Goal: Feedback & Contribution: Leave review/rating

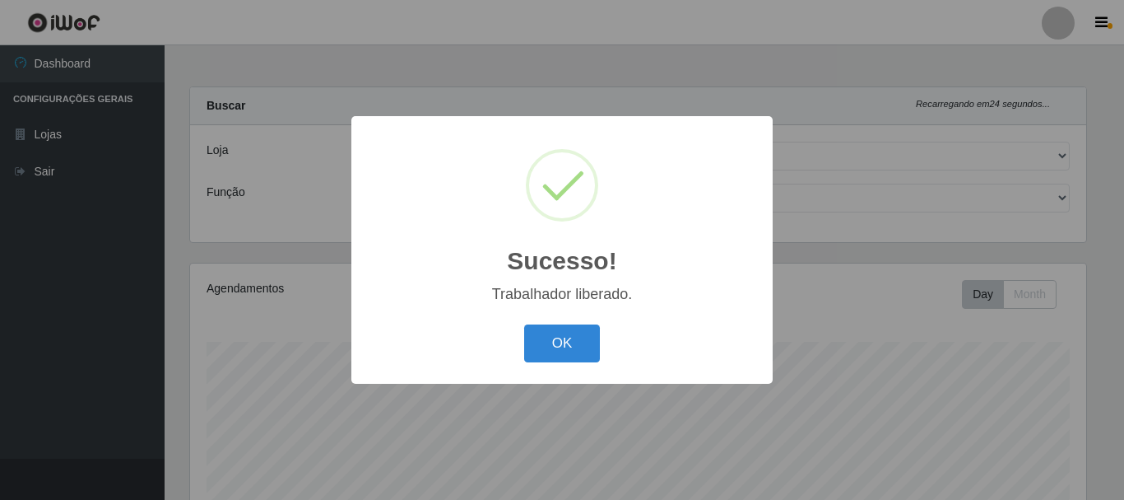
select select "190"
click at [567, 338] on button "OK" at bounding box center [562, 343] width 77 height 39
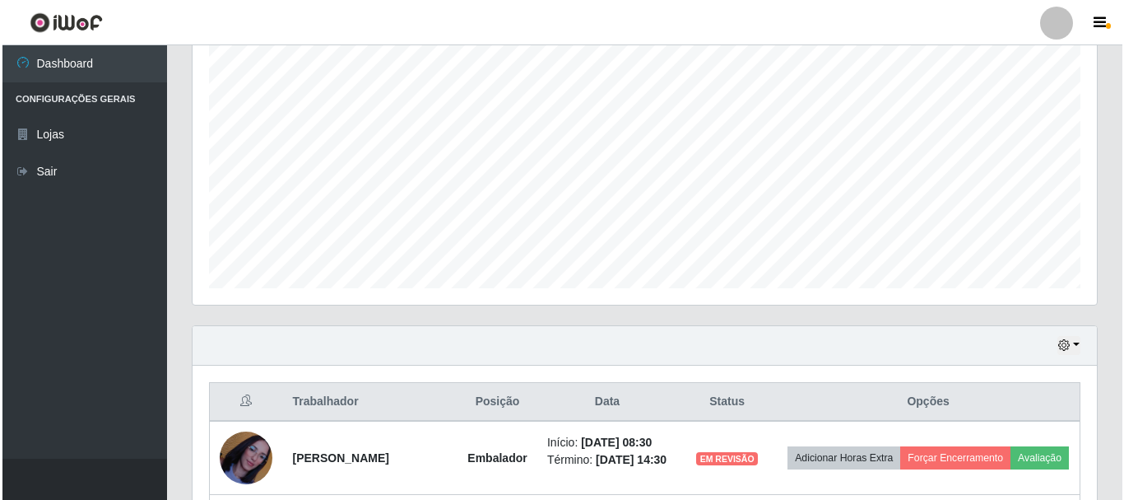
scroll to position [557, 0]
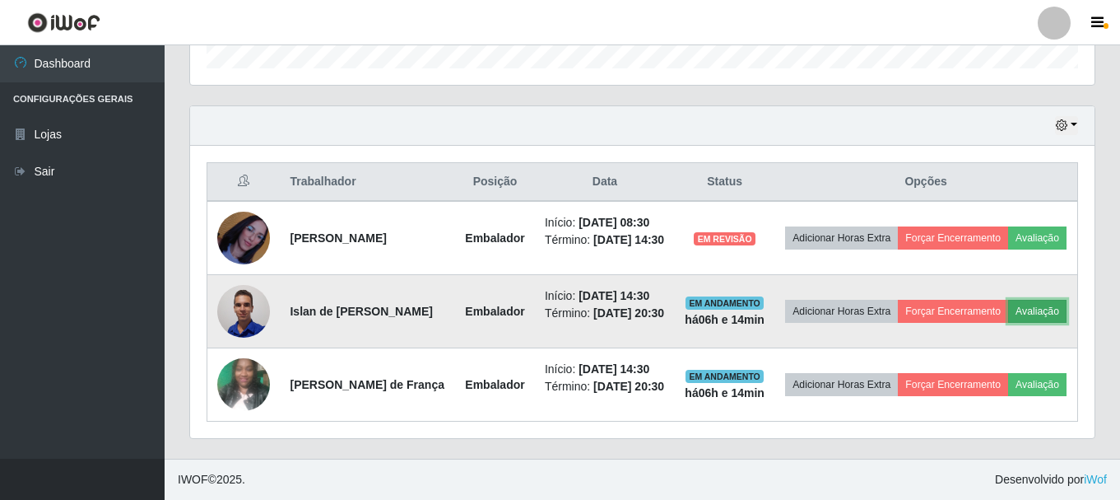
click at [1008, 300] on button "Avaliação" at bounding box center [1037, 311] width 58 height 23
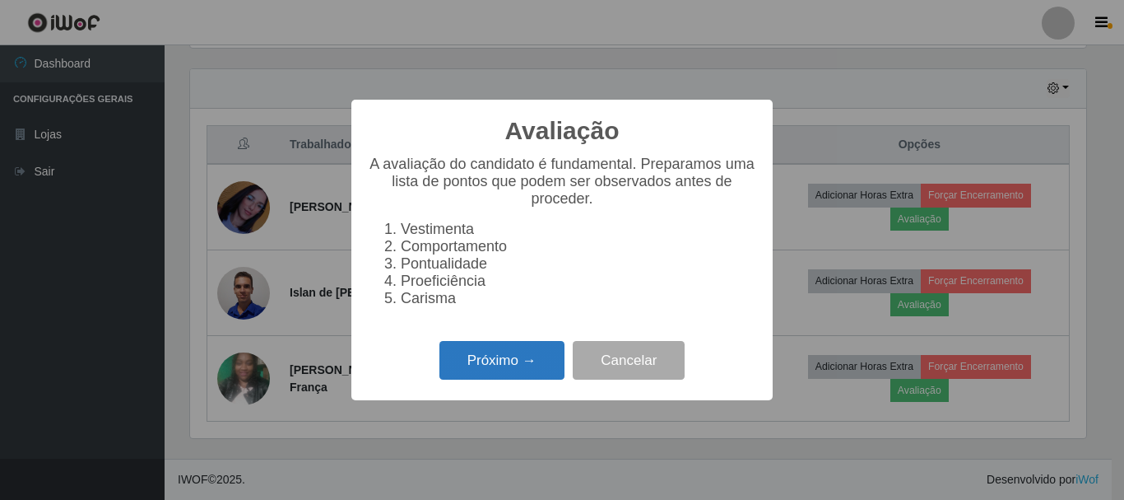
click at [507, 366] on button "Próximo →" at bounding box center [501, 360] width 125 height 39
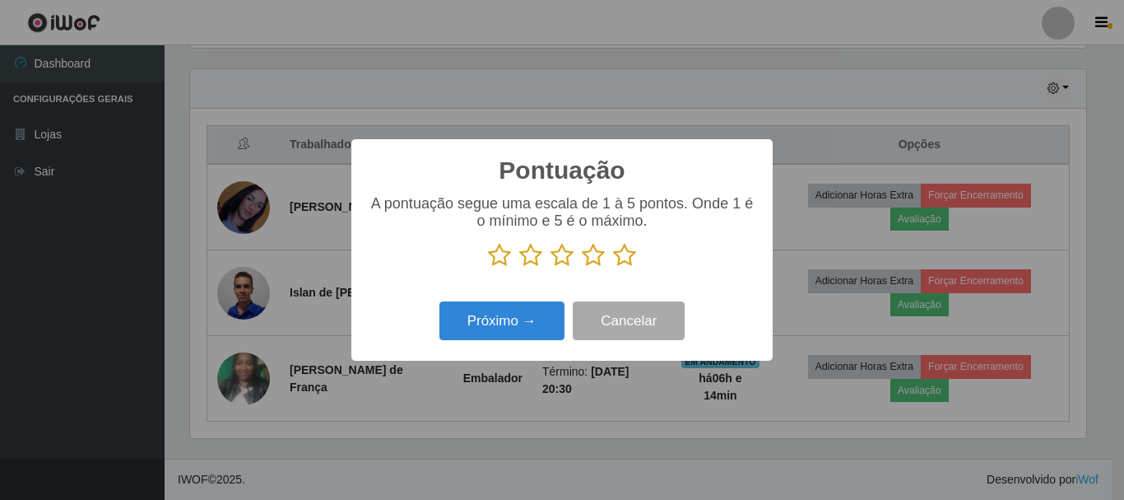
click at [501, 258] on icon at bounding box center [499, 255] width 23 height 25
click at [488, 267] on input "radio" at bounding box center [488, 267] width 0 height 0
click at [532, 263] on icon at bounding box center [530, 255] width 23 height 25
click at [519, 267] on input "radio" at bounding box center [519, 267] width 0 height 0
click at [569, 262] on icon at bounding box center [562, 255] width 23 height 25
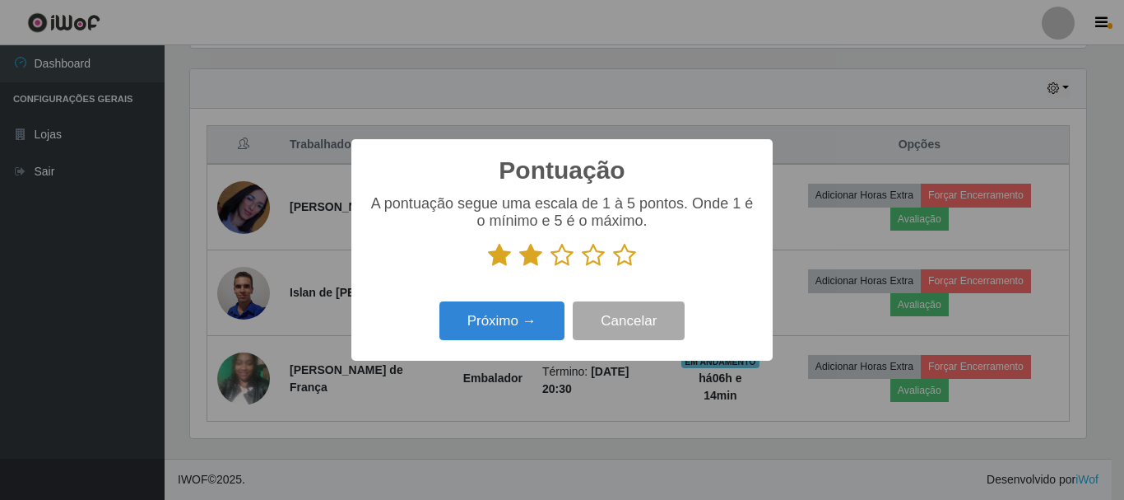
click at [551, 267] on input "radio" at bounding box center [551, 267] width 0 height 0
click at [582, 260] on icon at bounding box center [593, 255] width 23 height 25
click at [582, 267] on input "radio" at bounding box center [582, 267] width 0 height 0
click at [630, 258] on icon at bounding box center [624, 255] width 23 height 25
click at [613, 267] on input "radio" at bounding box center [613, 267] width 0 height 0
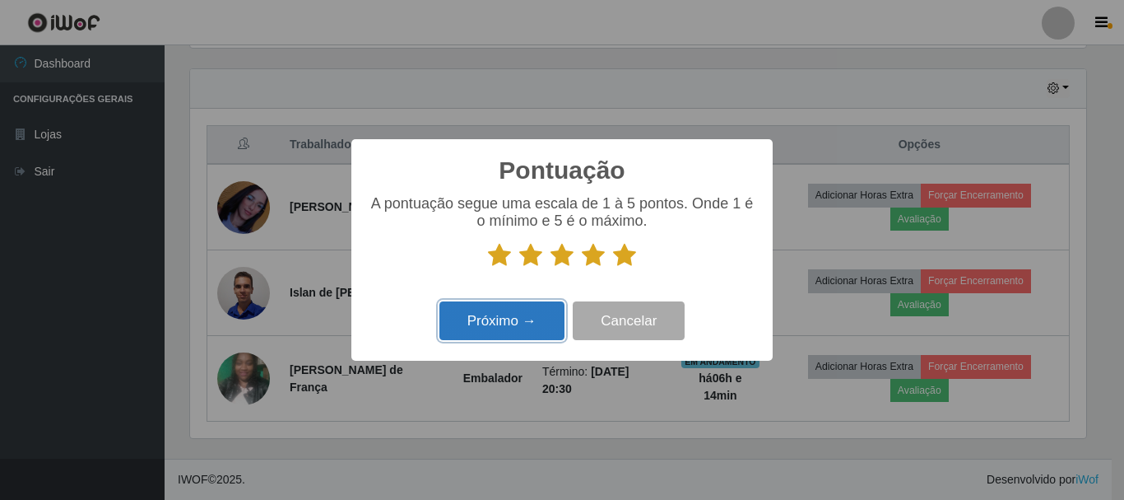
click at [491, 326] on button "Próximo →" at bounding box center [501, 320] width 125 height 39
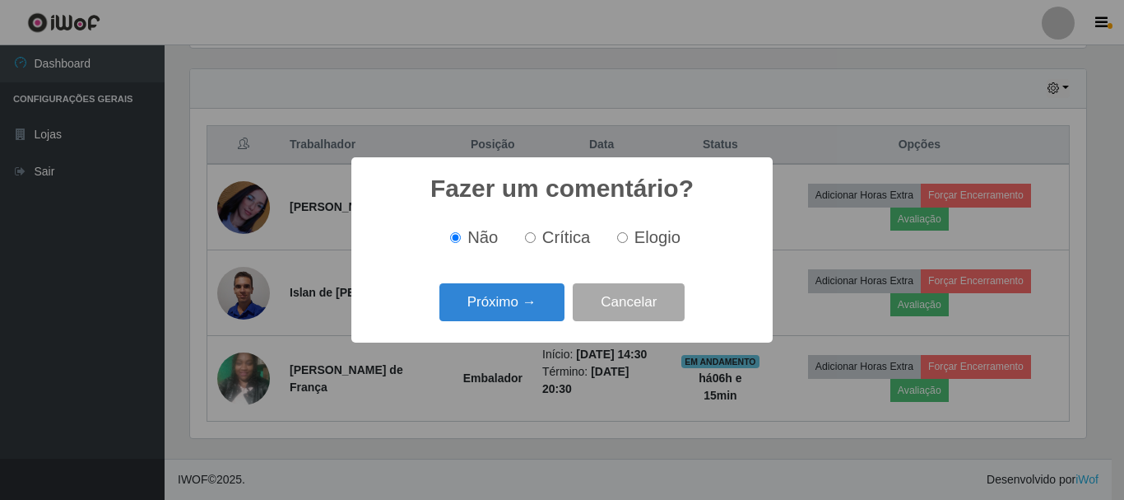
click at [619, 233] on label "Elogio" at bounding box center [646, 237] width 70 height 19
click at [619, 233] on input "Elogio" at bounding box center [622, 237] width 11 height 11
radio input "true"
click at [509, 298] on button "Próximo →" at bounding box center [501, 302] width 125 height 39
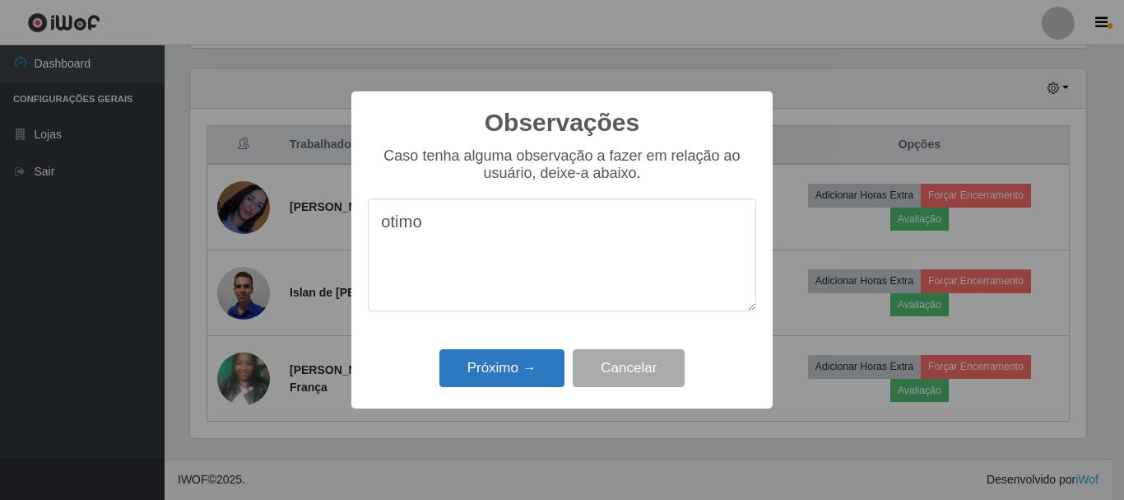
type textarea "otimo"
click at [500, 374] on button "Próximo →" at bounding box center [501, 368] width 125 height 39
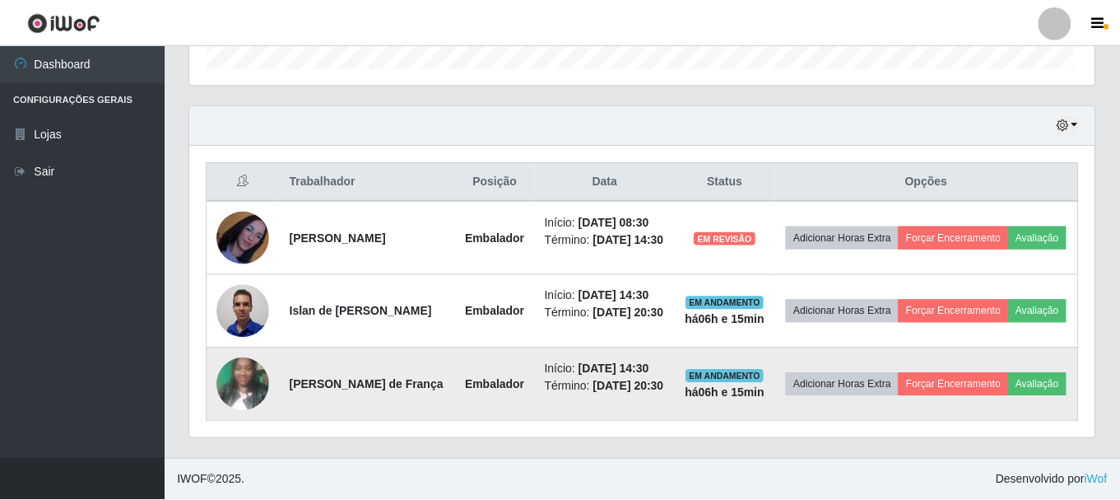
scroll to position [342, 904]
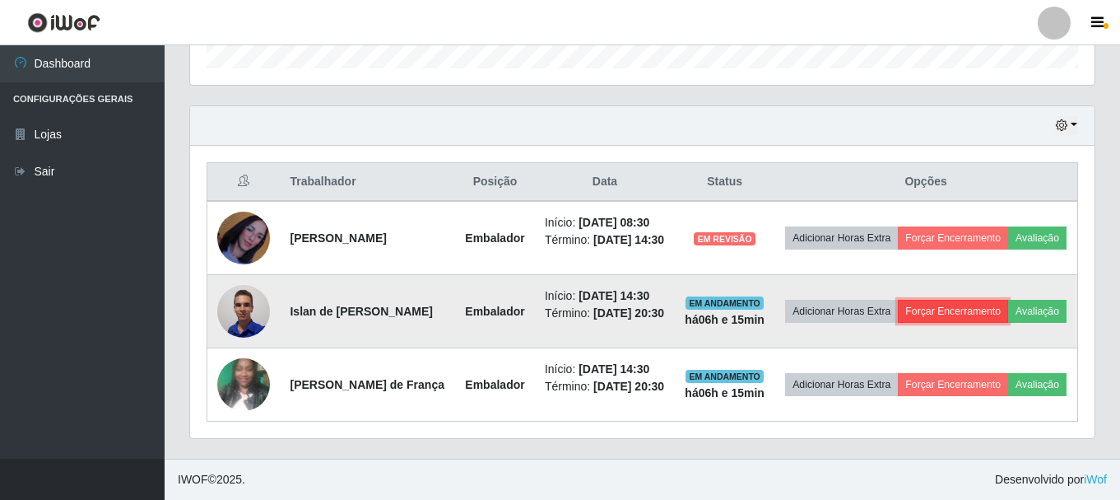
click at [959, 300] on button "Forçar Encerramento" at bounding box center [953, 311] width 110 height 23
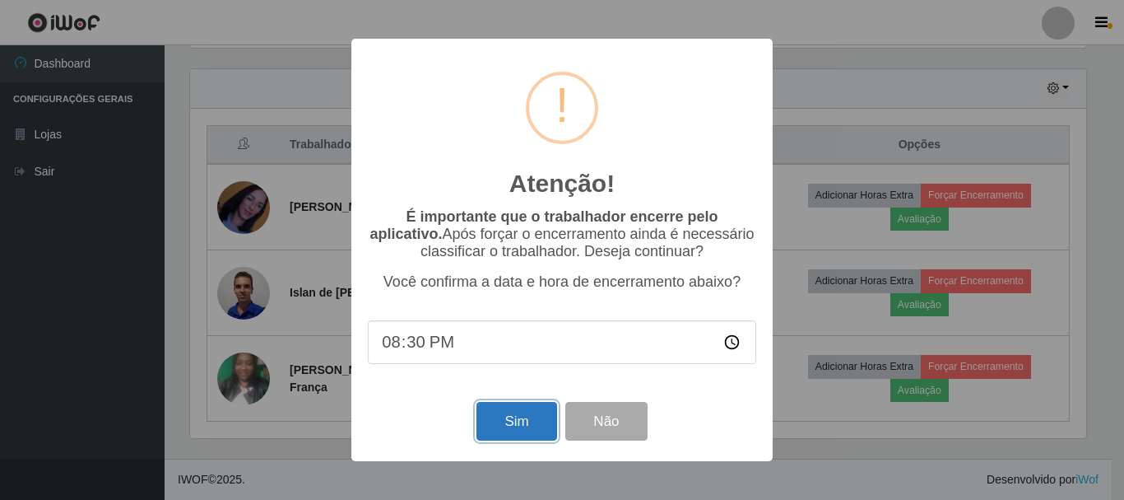
click at [498, 429] on button "Sim" at bounding box center [516, 421] width 80 height 39
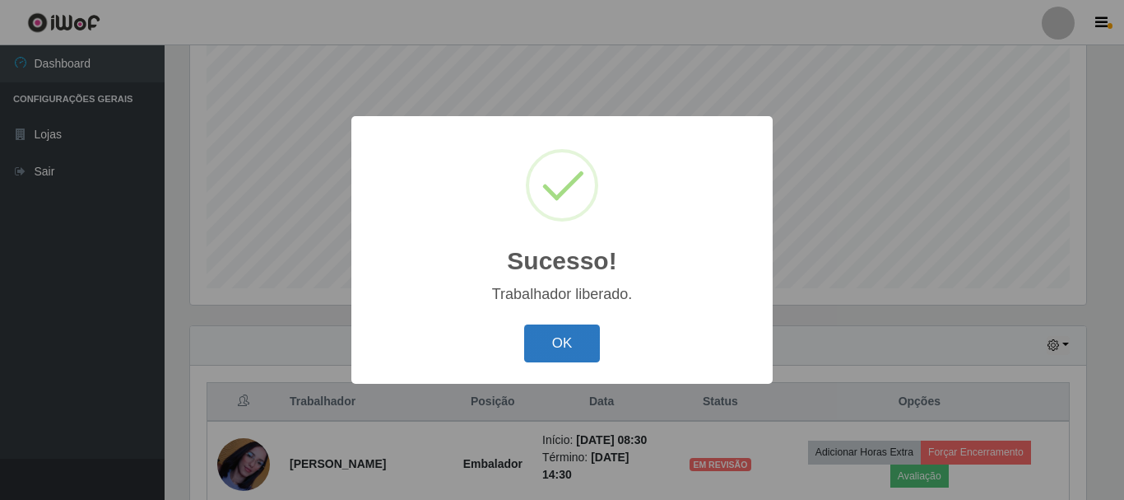
click at [555, 354] on button "OK" at bounding box center [562, 343] width 77 height 39
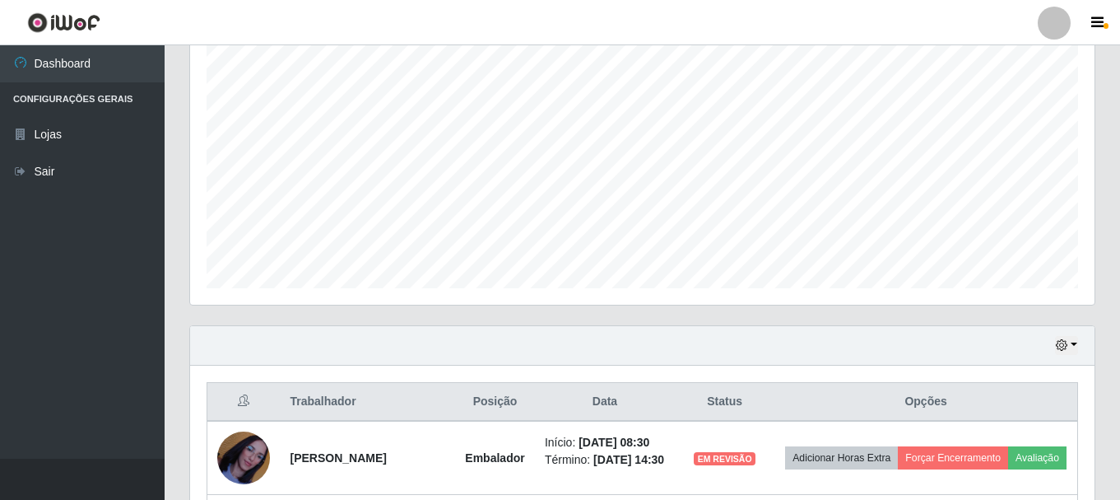
scroll to position [472, 0]
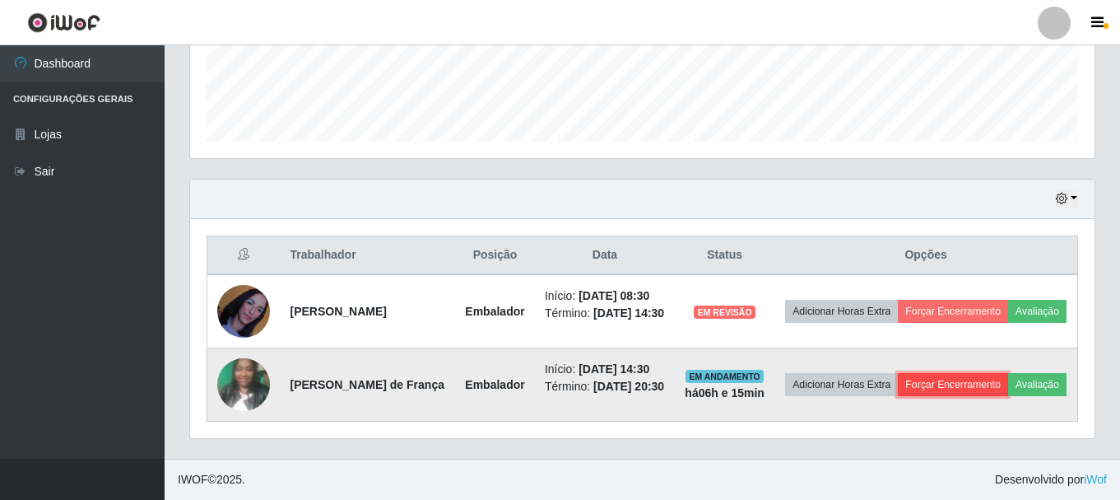
click at [1004, 373] on button "Forçar Encerramento" at bounding box center [953, 384] width 110 height 23
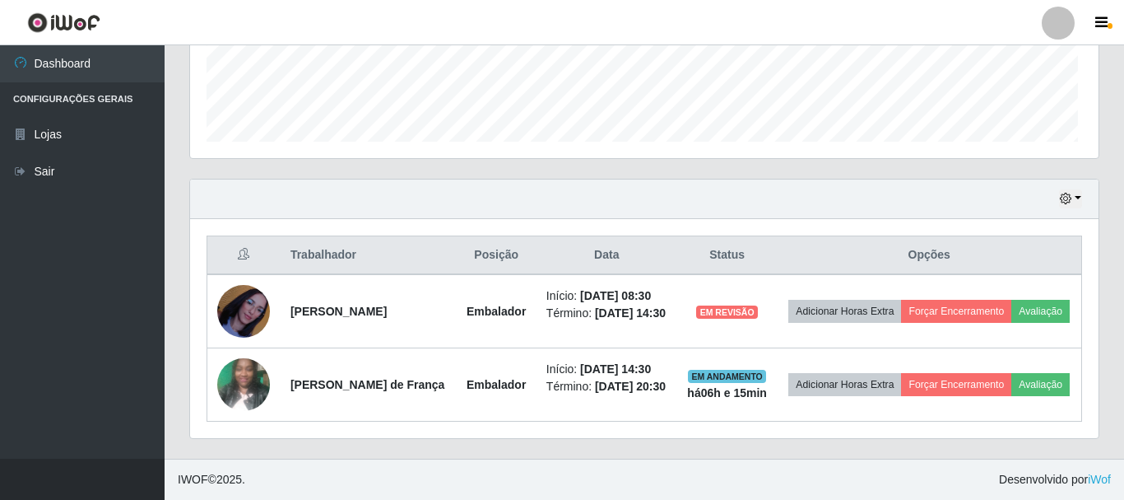
scroll to position [342, 904]
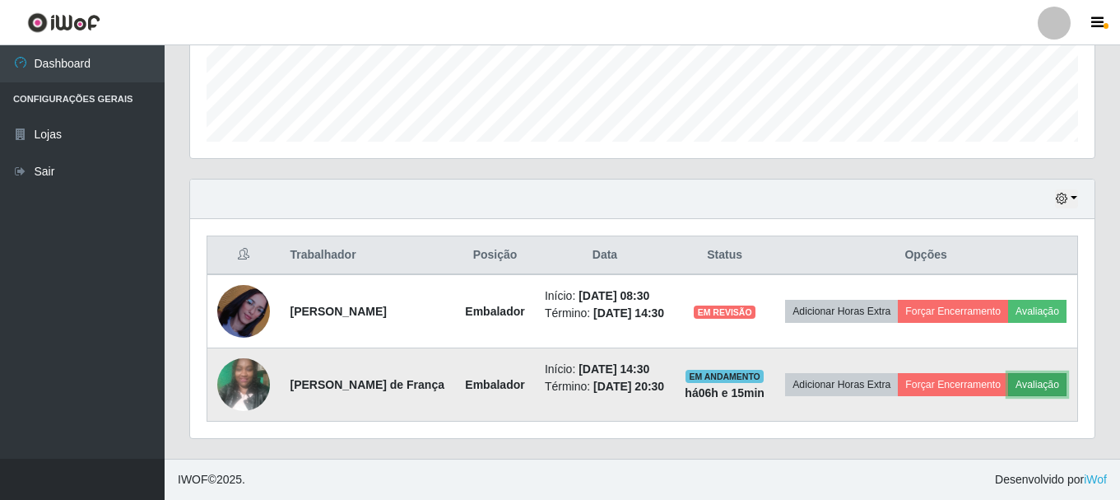
click at [1008, 388] on button "Avaliação" at bounding box center [1037, 384] width 58 height 23
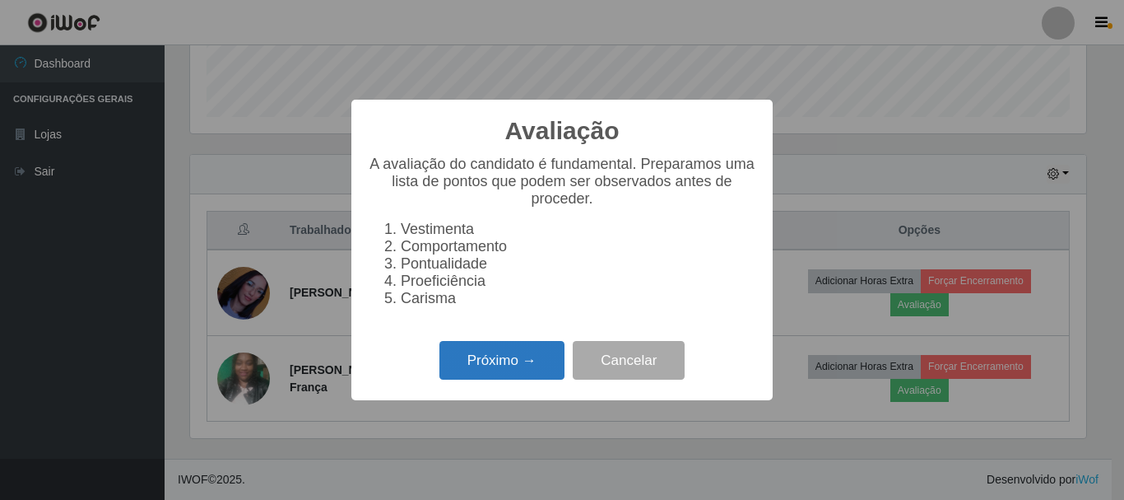
click at [496, 366] on button "Próximo →" at bounding box center [501, 360] width 125 height 39
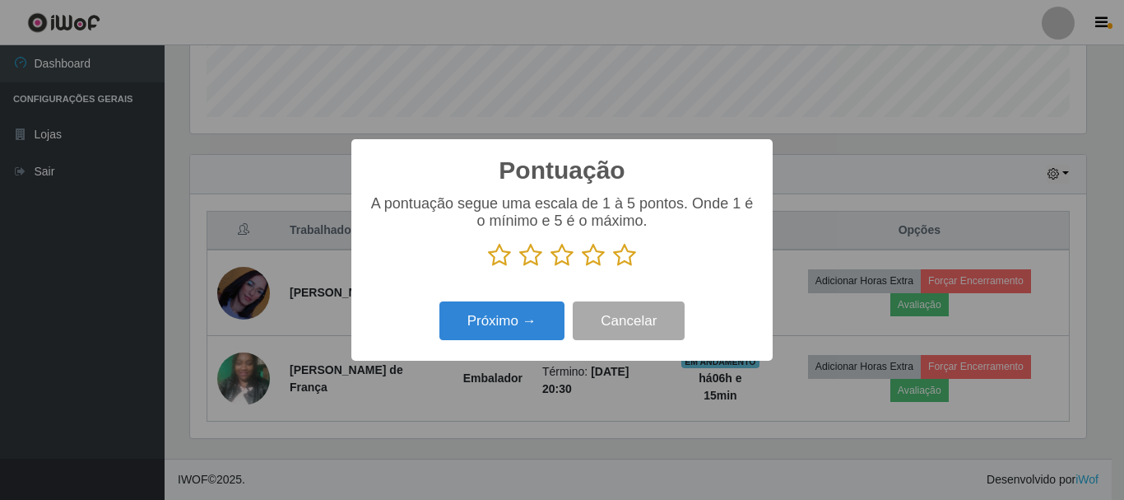
click at [598, 258] on icon at bounding box center [593, 255] width 23 height 25
click at [582, 267] on input "radio" at bounding box center [582, 267] width 0 height 0
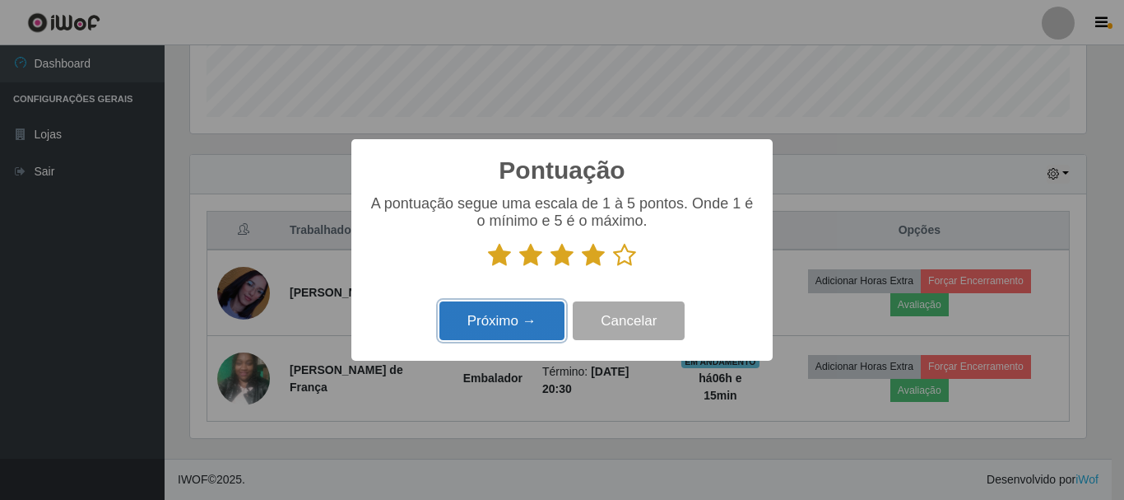
click at [552, 322] on button "Próximo →" at bounding box center [501, 320] width 125 height 39
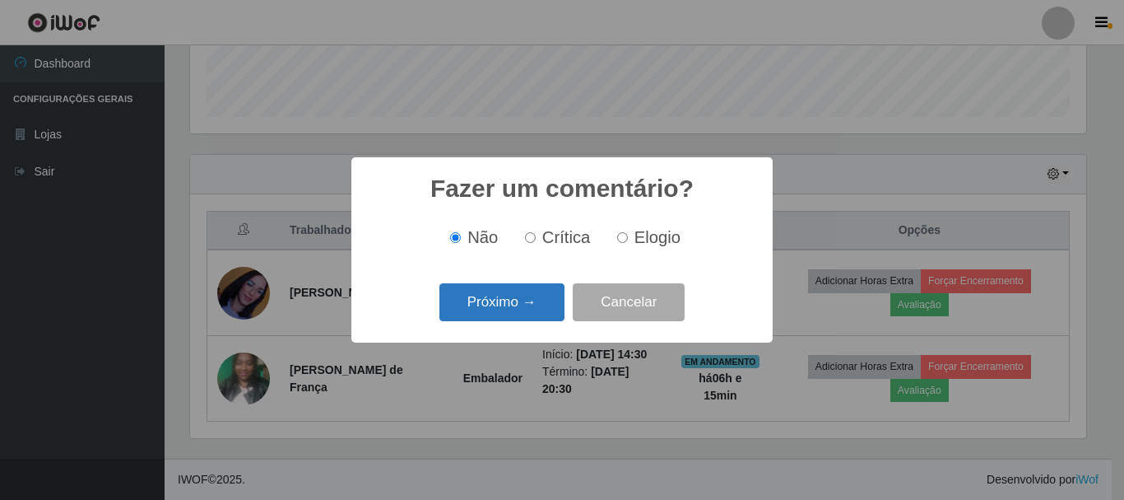
click at [508, 301] on button "Próximo →" at bounding box center [501, 302] width 125 height 39
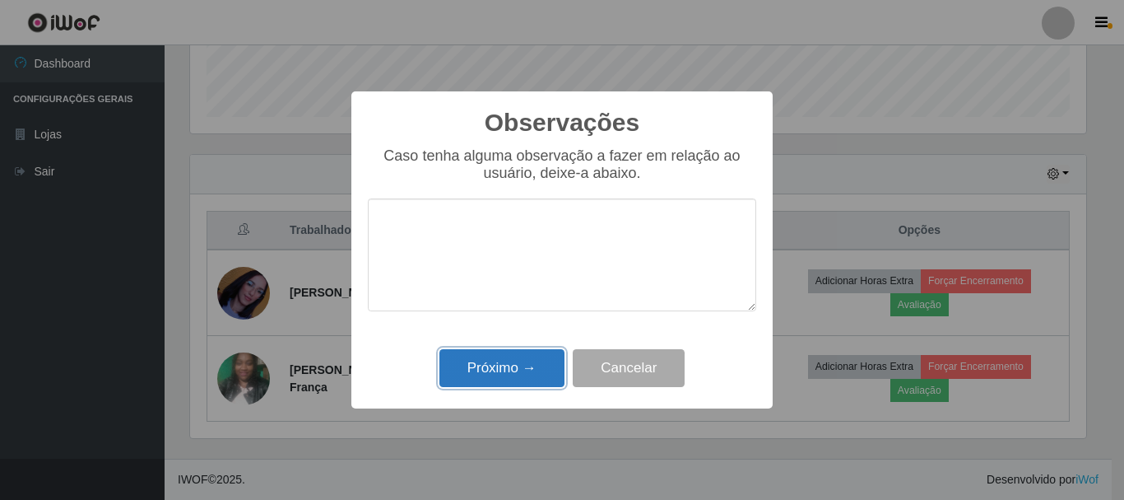
click at [511, 374] on button "Próximo →" at bounding box center [501, 368] width 125 height 39
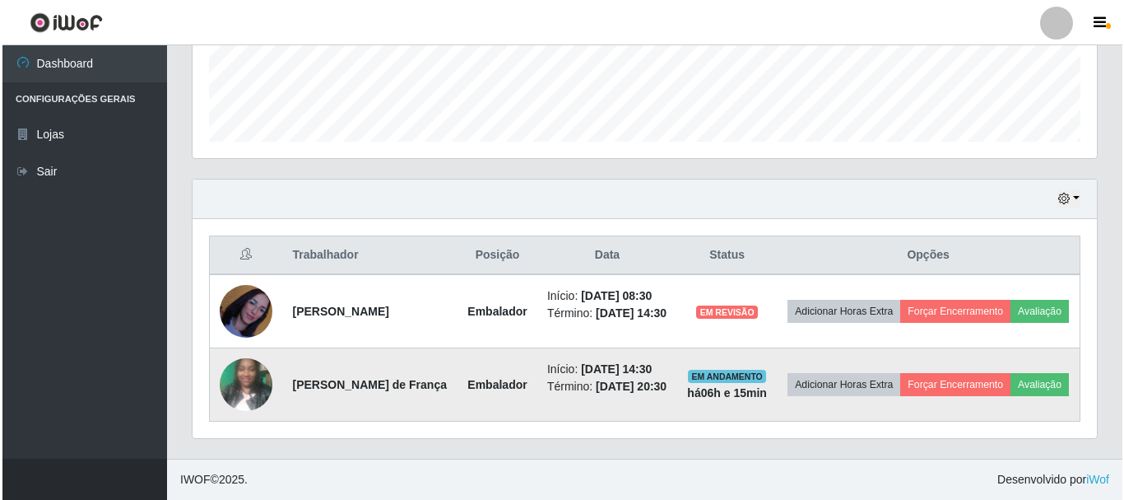
scroll to position [342, 904]
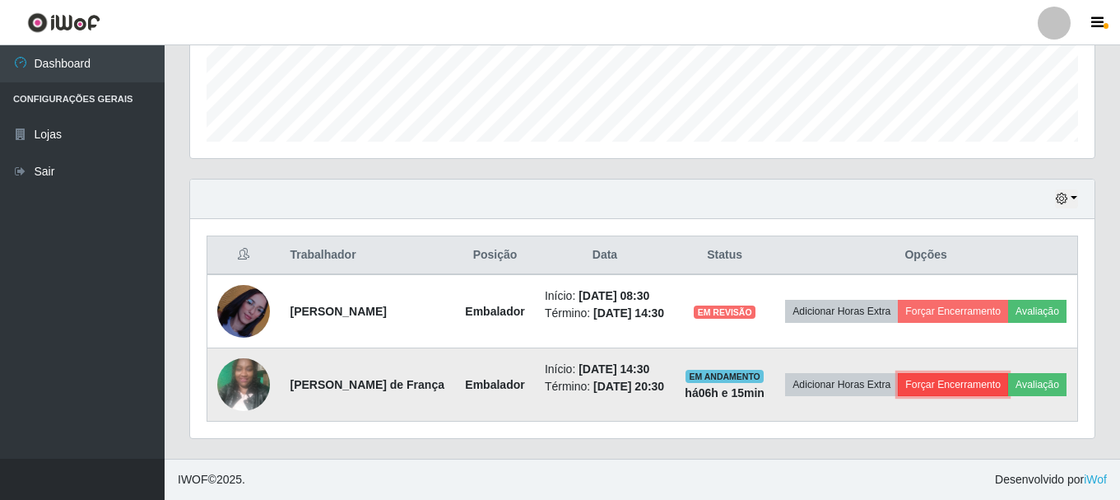
click at [984, 373] on button "Forçar Encerramento" at bounding box center [953, 384] width 110 height 23
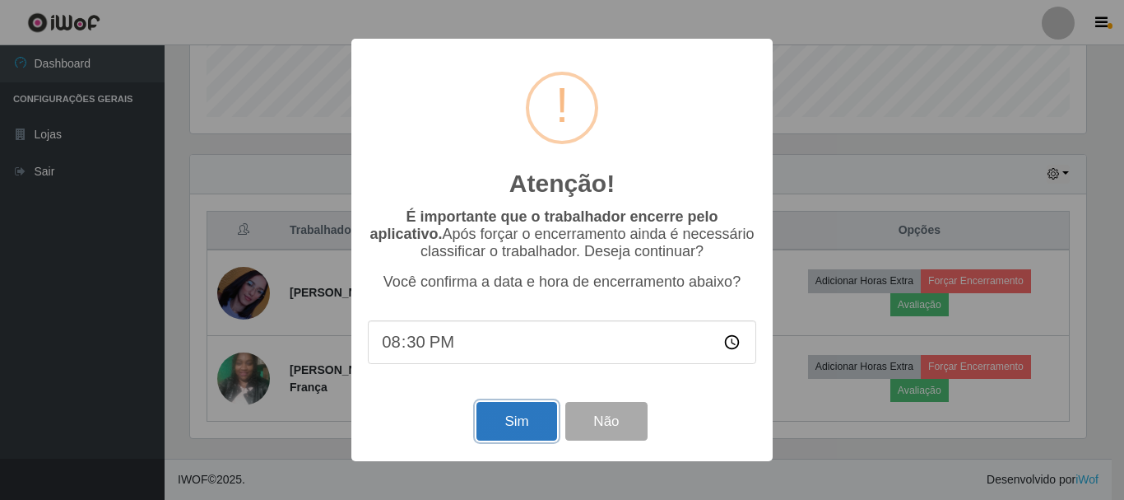
click at [542, 419] on button "Sim" at bounding box center [516, 421] width 80 height 39
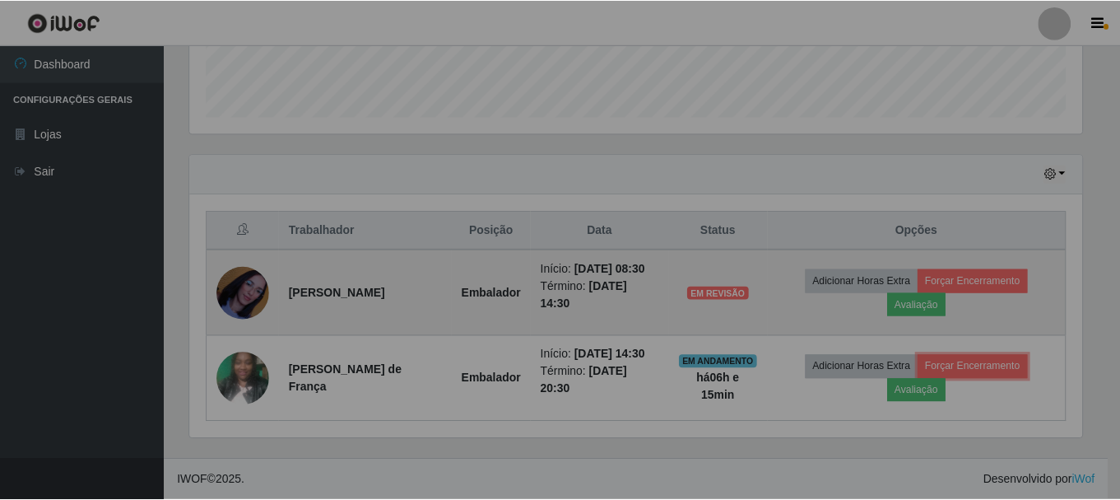
scroll to position [0, 0]
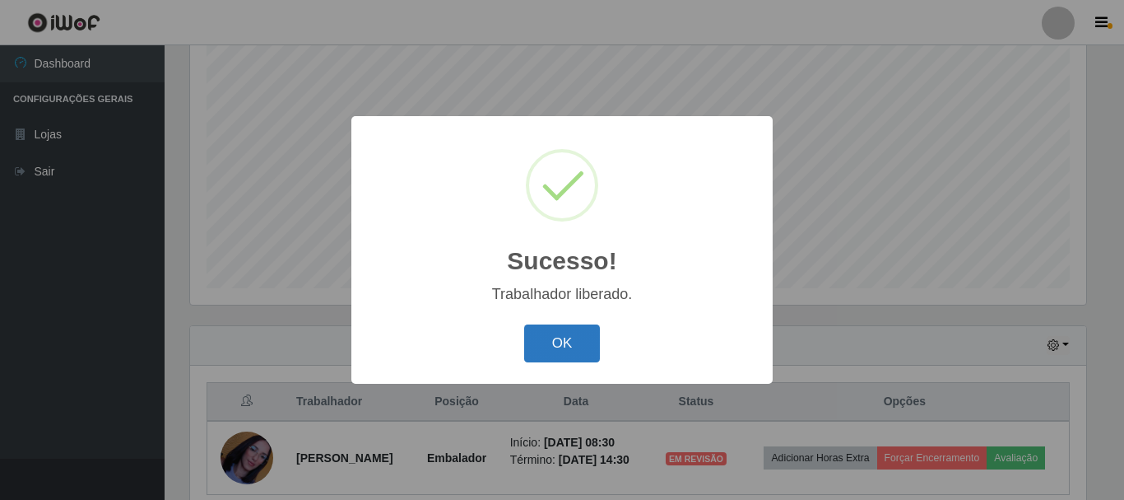
click at [574, 349] on button "OK" at bounding box center [562, 343] width 77 height 39
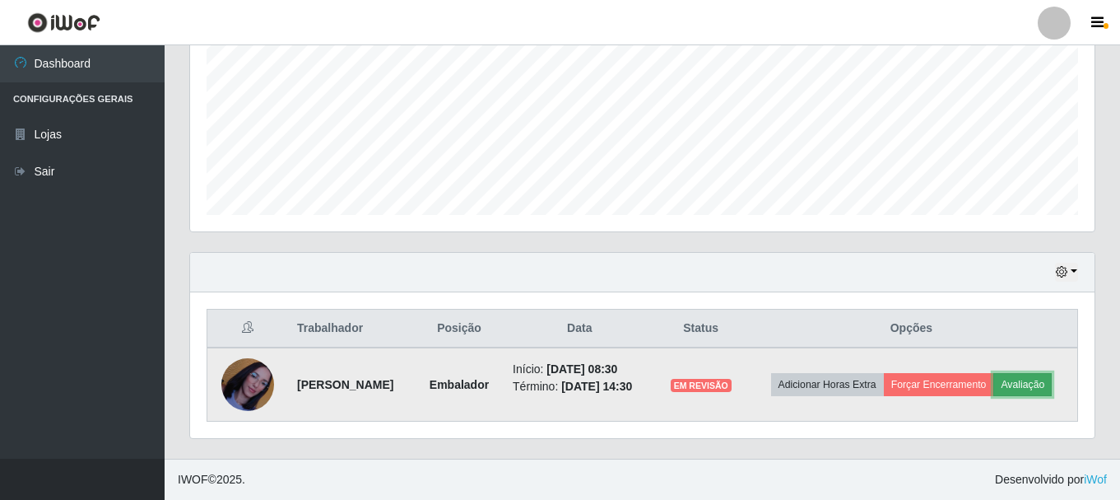
click at [1036, 380] on button "Avaliação" at bounding box center [1022, 384] width 58 height 23
click at [1046, 381] on button "Avaliação" at bounding box center [1022, 384] width 58 height 23
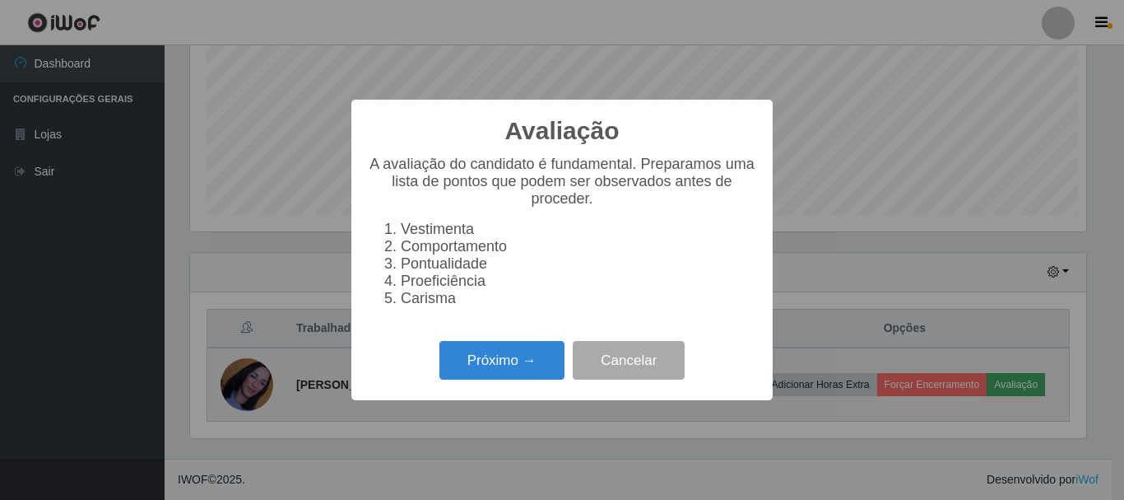
scroll to position [342, 896]
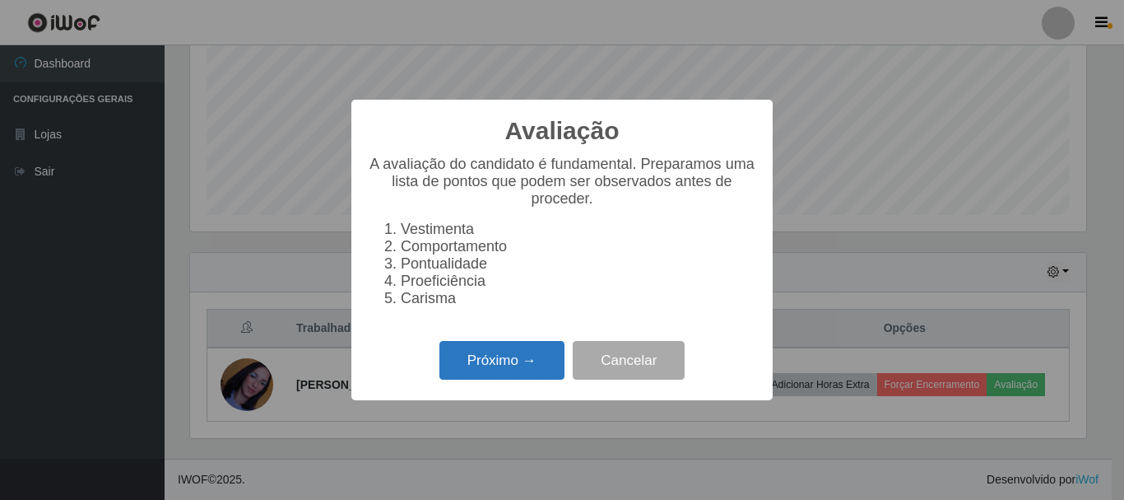
click at [545, 368] on button "Próximo →" at bounding box center [501, 360] width 125 height 39
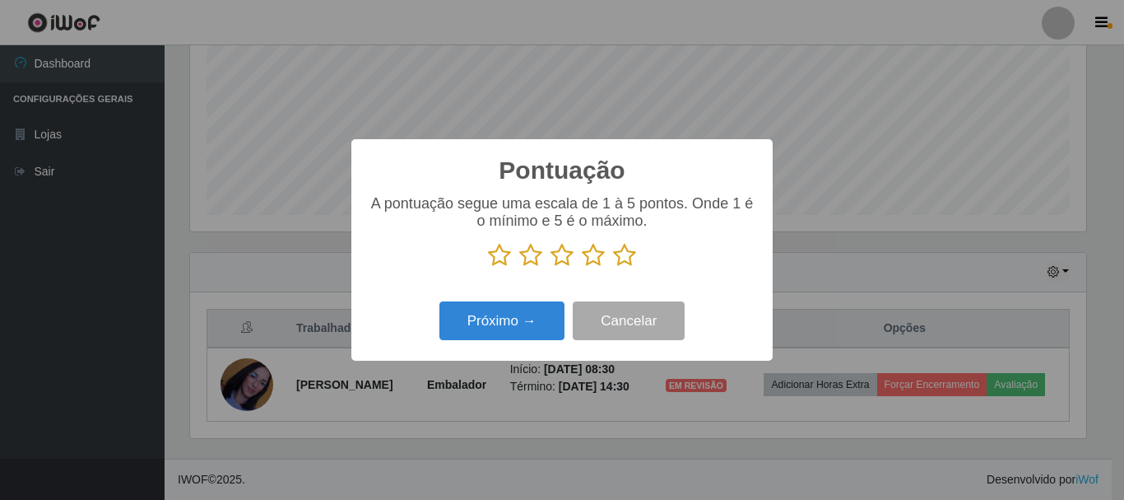
click at [529, 263] on icon at bounding box center [530, 255] width 23 height 25
click at [519, 267] on input "radio" at bounding box center [519, 267] width 0 height 0
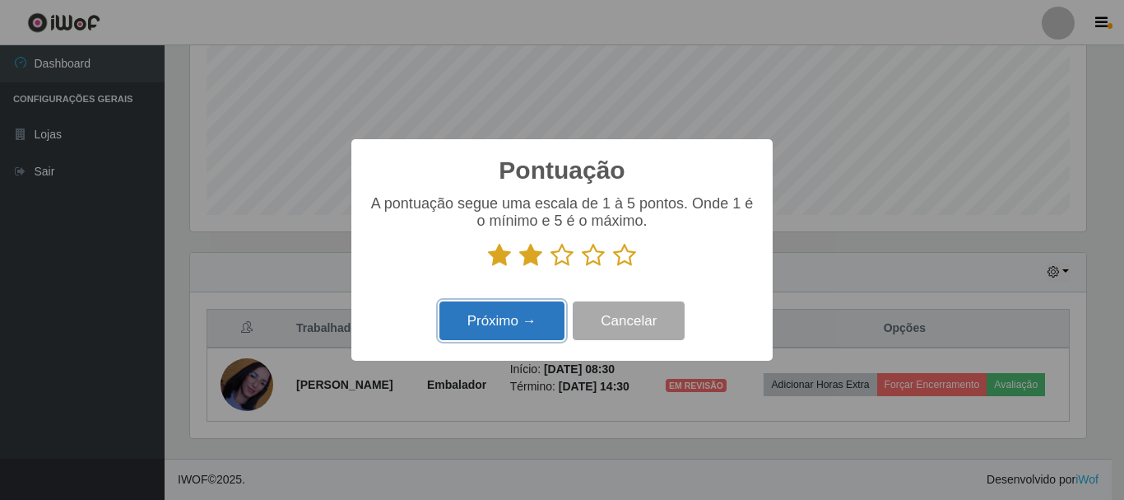
click at [563, 323] on button "Próximo →" at bounding box center [501, 320] width 125 height 39
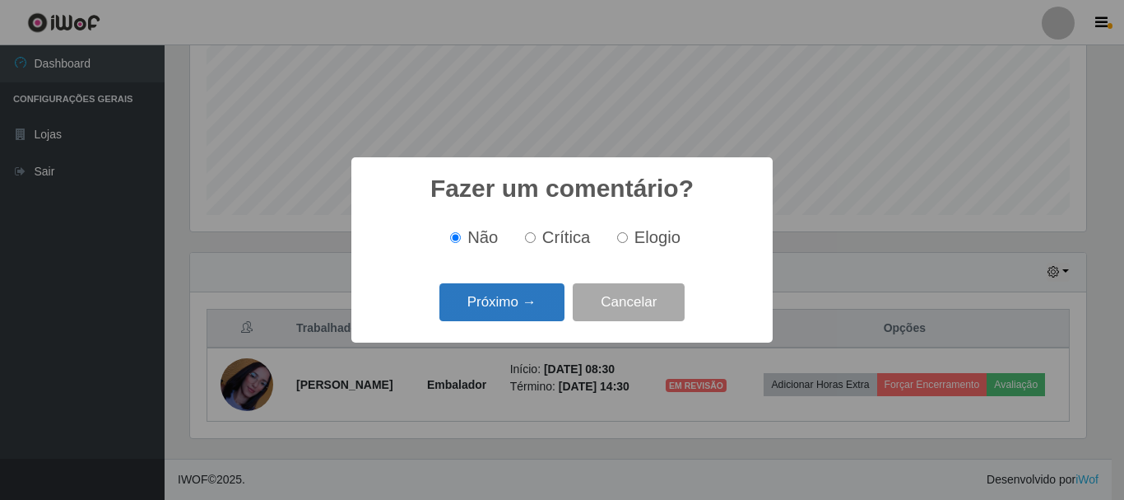
click at [514, 313] on button "Próximo →" at bounding box center [501, 302] width 125 height 39
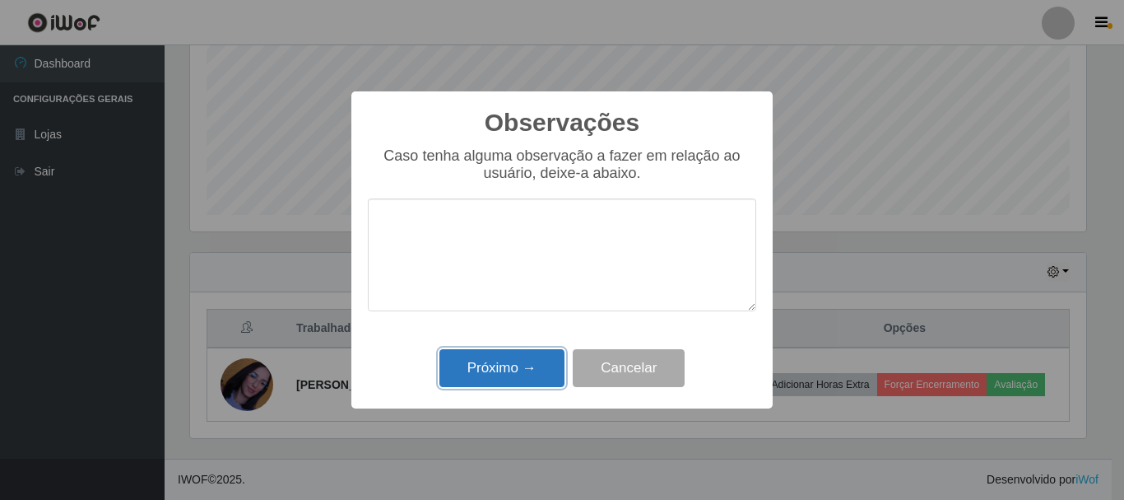
click at [544, 375] on button "Próximo →" at bounding box center [501, 368] width 125 height 39
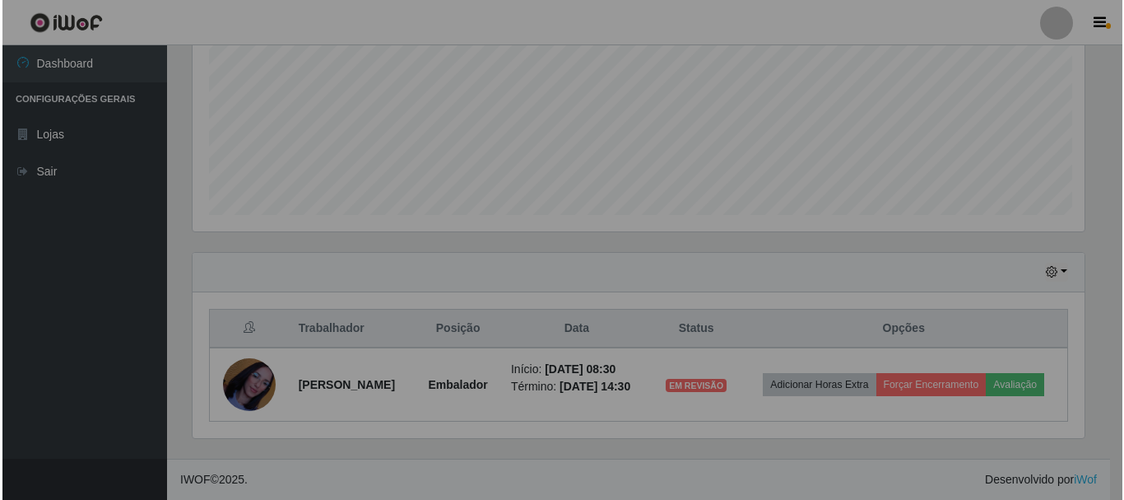
scroll to position [342, 904]
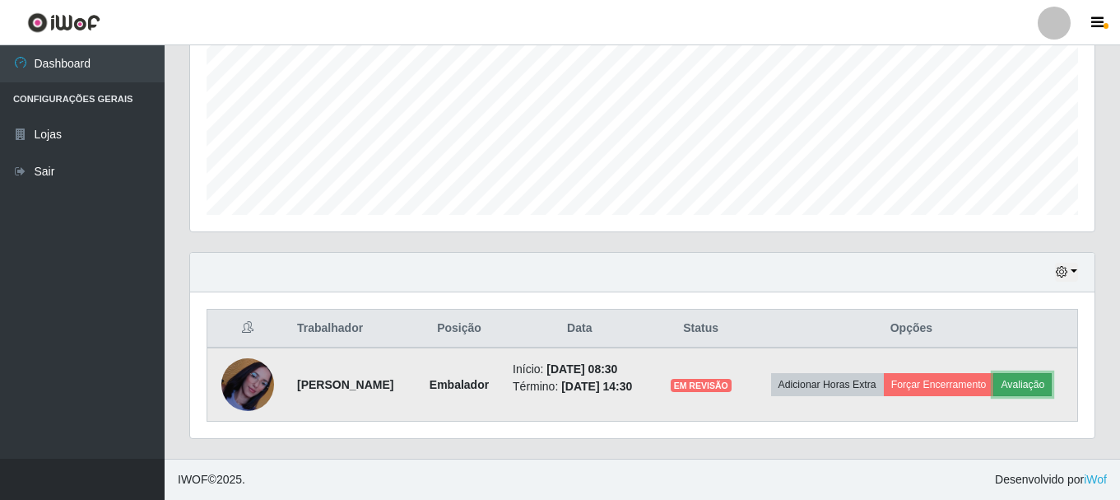
click at [1024, 386] on button "Avaliação" at bounding box center [1022, 384] width 58 height 23
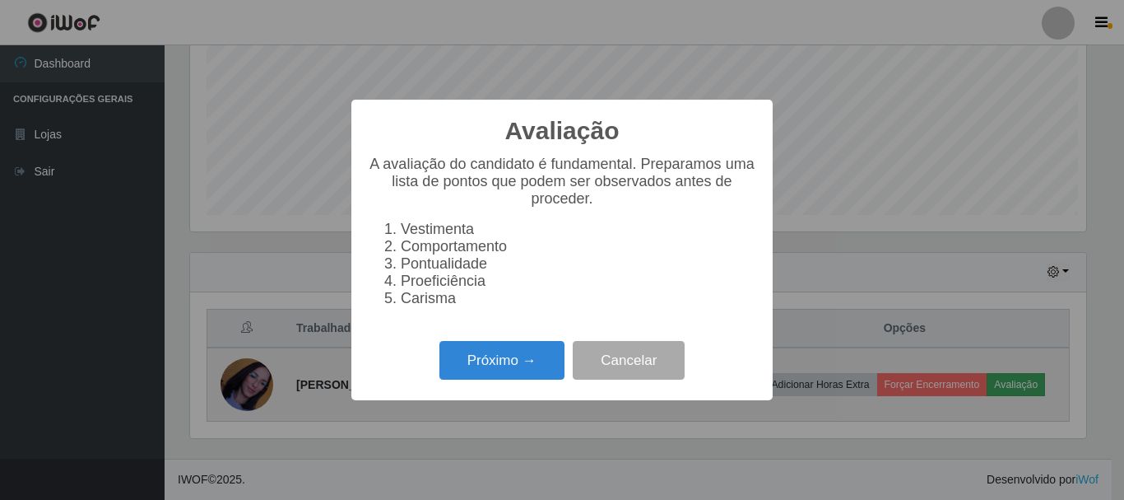
scroll to position [342, 896]
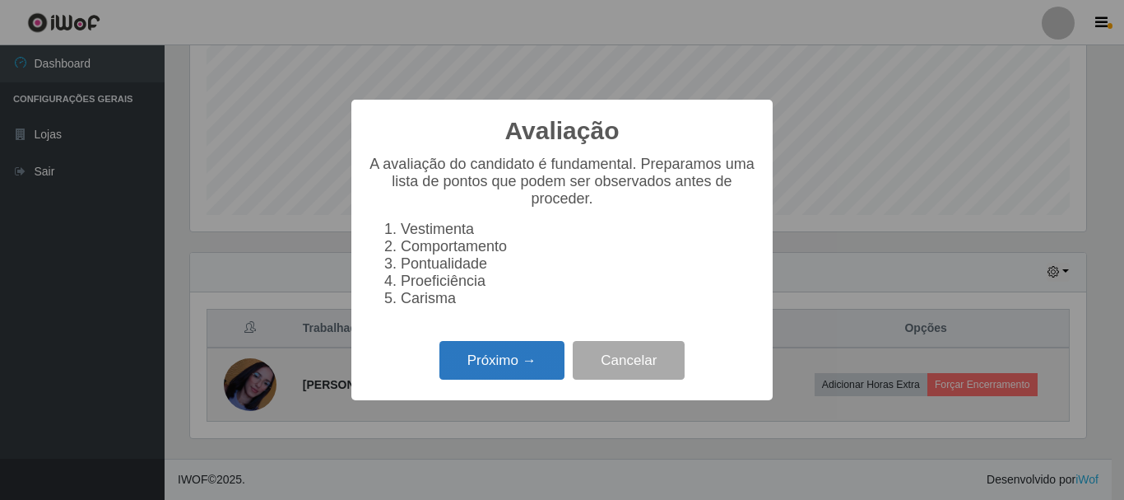
click at [514, 376] on button "Próximo →" at bounding box center [501, 360] width 125 height 39
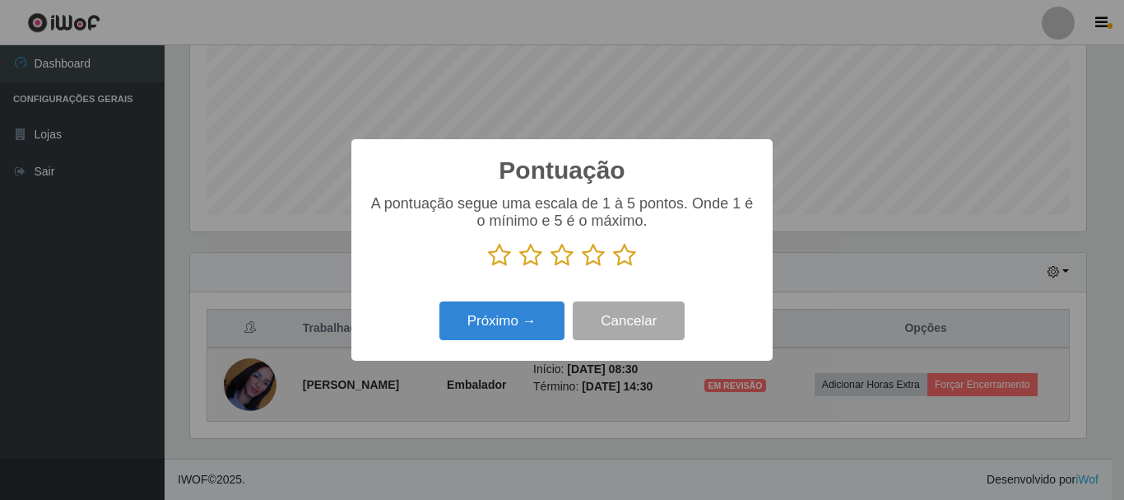
scroll to position [822623, 822068]
click at [531, 259] on icon at bounding box center [530, 255] width 23 height 25
click at [519, 267] on input "radio" at bounding box center [519, 267] width 0 height 0
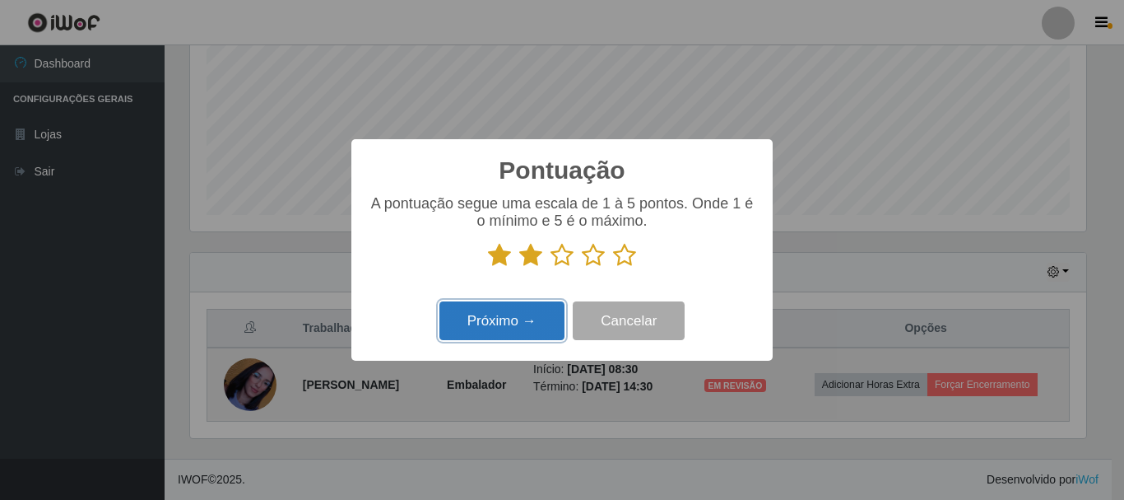
click at [532, 327] on button "Próximo →" at bounding box center [501, 320] width 125 height 39
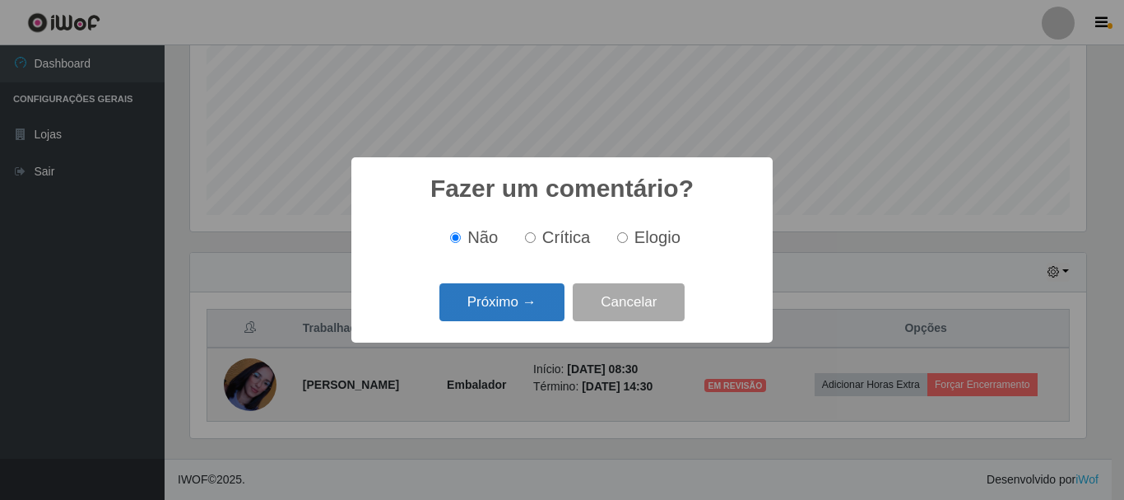
click at [518, 313] on button "Próximo →" at bounding box center [501, 302] width 125 height 39
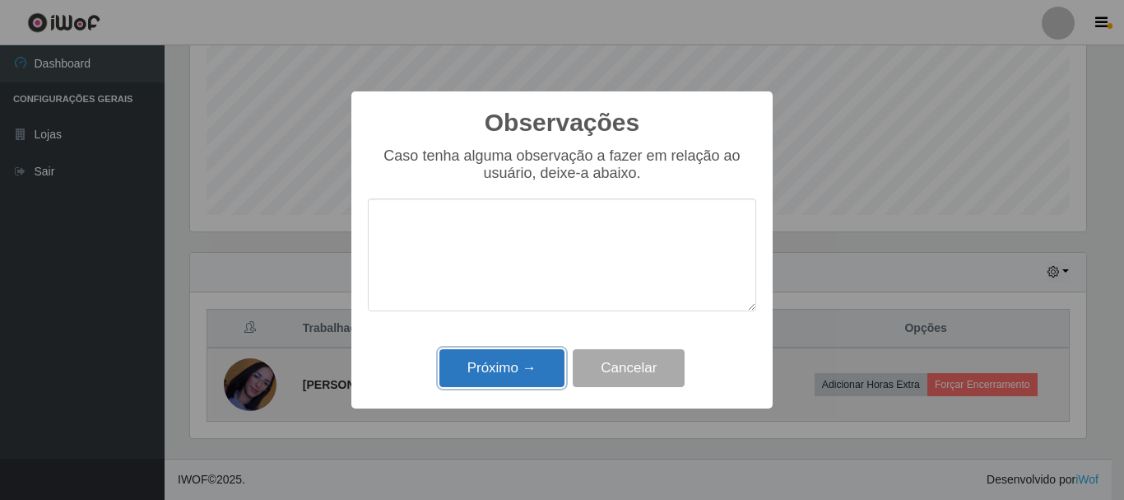
click at [542, 355] on button "Próximo →" at bounding box center [501, 368] width 125 height 39
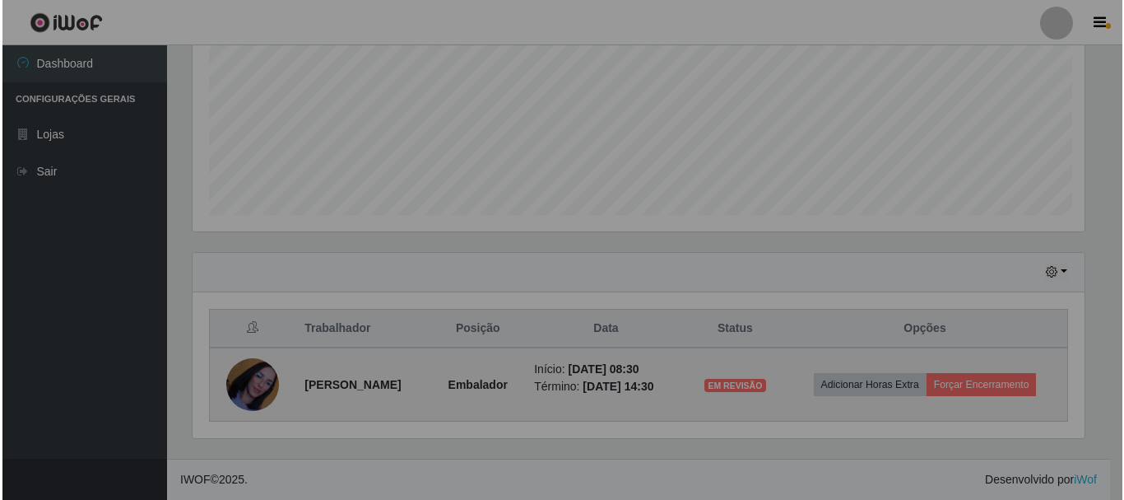
scroll to position [342, 904]
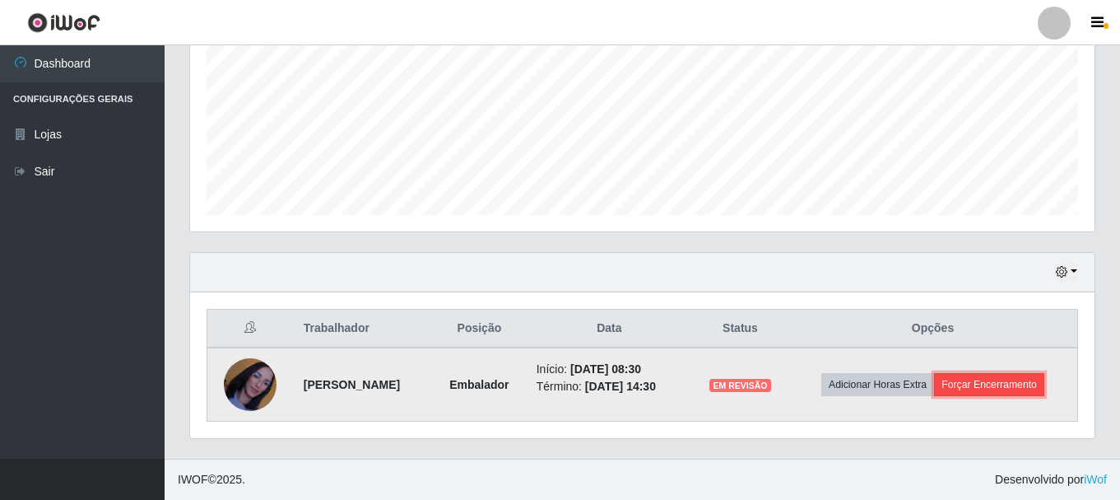
click at [982, 386] on button "Forçar Encerramento" at bounding box center [989, 384] width 110 height 23
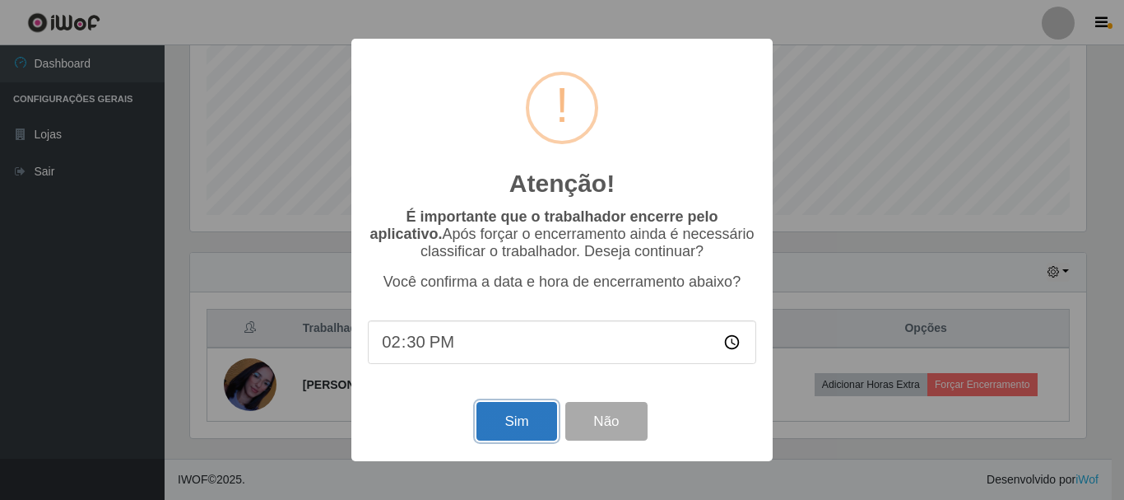
click at [538, 435] on button "Sim" at bounding box center [516, 421] width 80 height 39
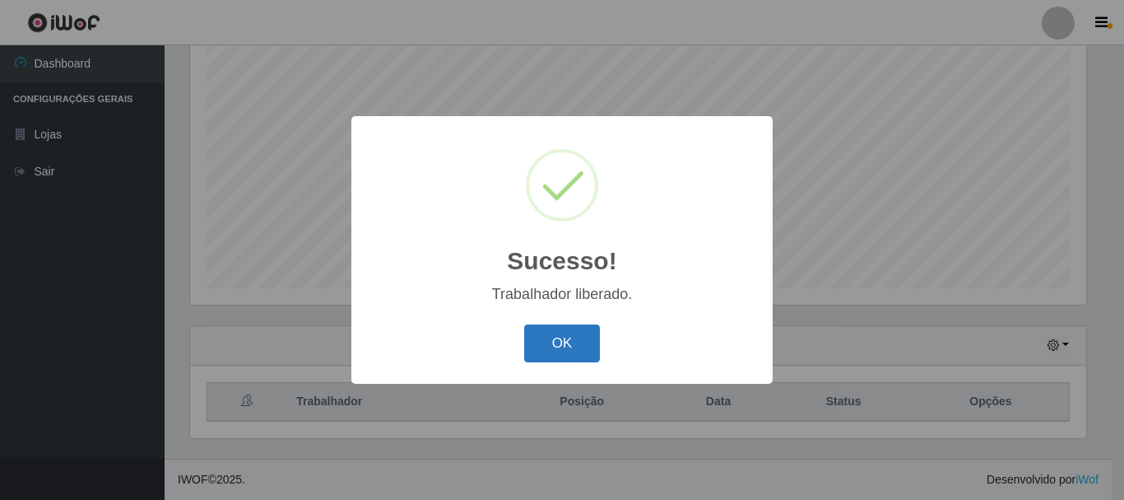
click at [579, 343] on button "OK" at bounding box center [562, 343] width 77 height 39
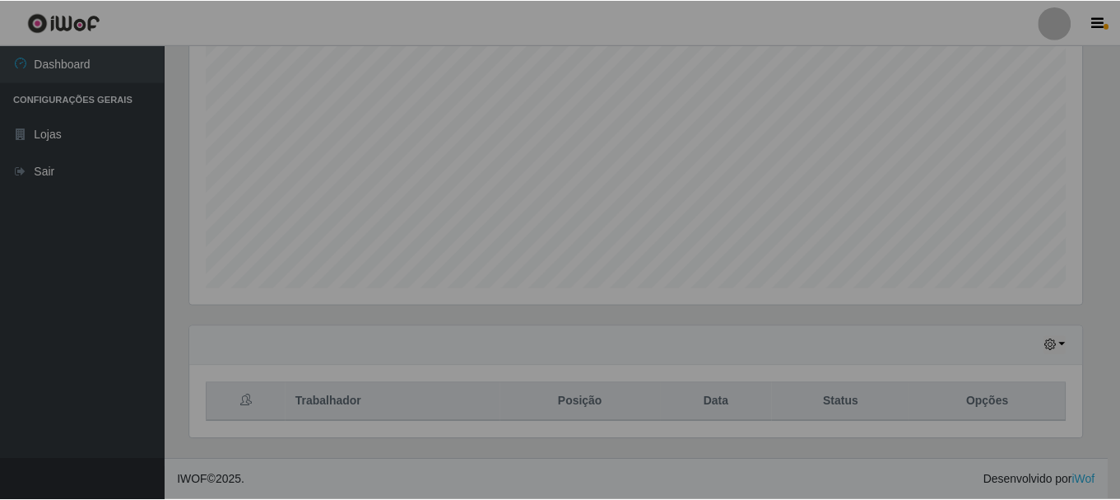
scroll to position [342, 904]
